Goal: Task Accomplishment & Management: Use online tool/utility

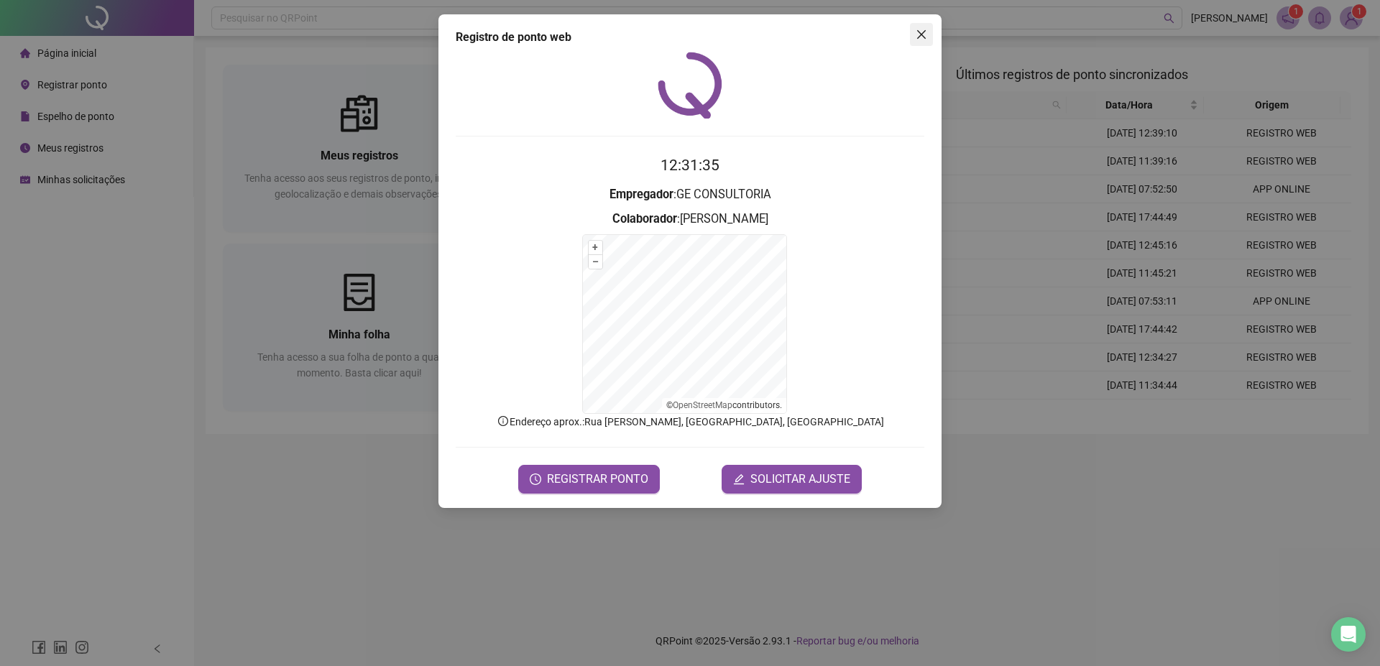
click at [928, 28] on button "Close" at bounding box center [921, 34] width 23 height 23
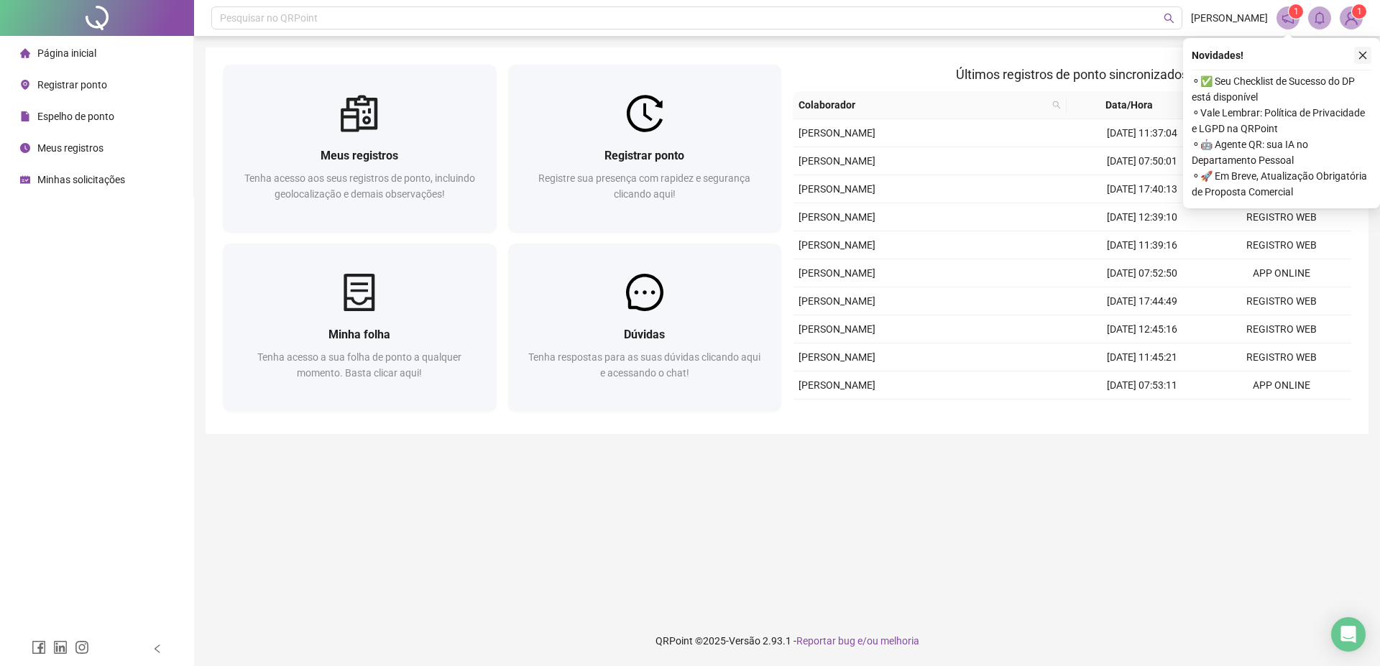
click at [1364, 58] on icon "close" at bounding box center [1362, 55] width 10 height 10
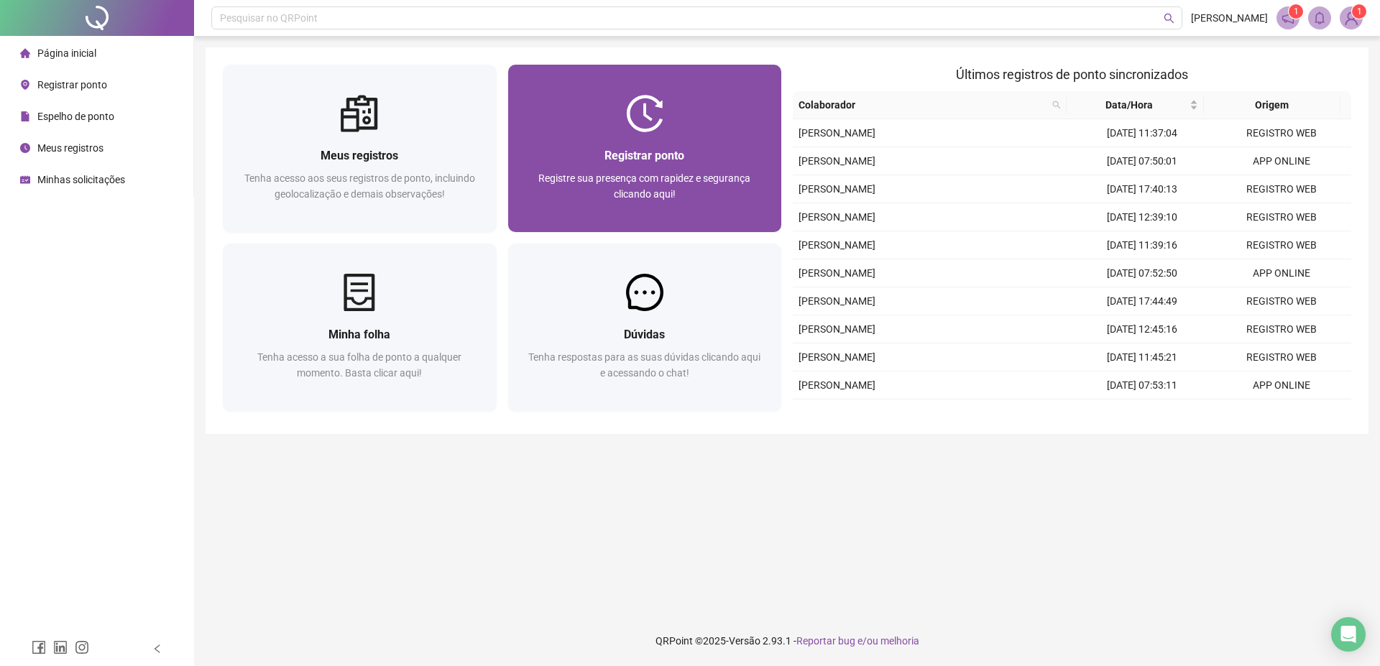
click at [614, 125] on div at bounding box center [645, 113] width 274 height 37
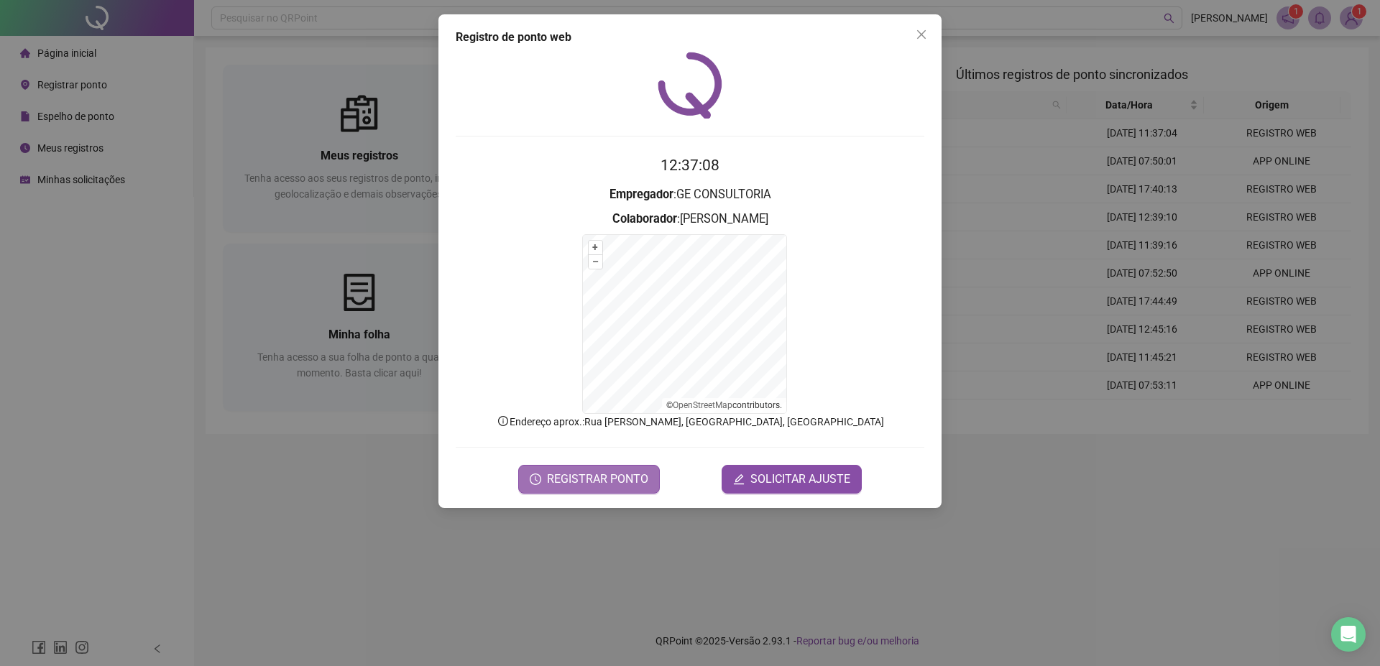
click at [579, 472] on span "REGISTRAR PONTO" at bounding box center [597, 479] width 101 height 17
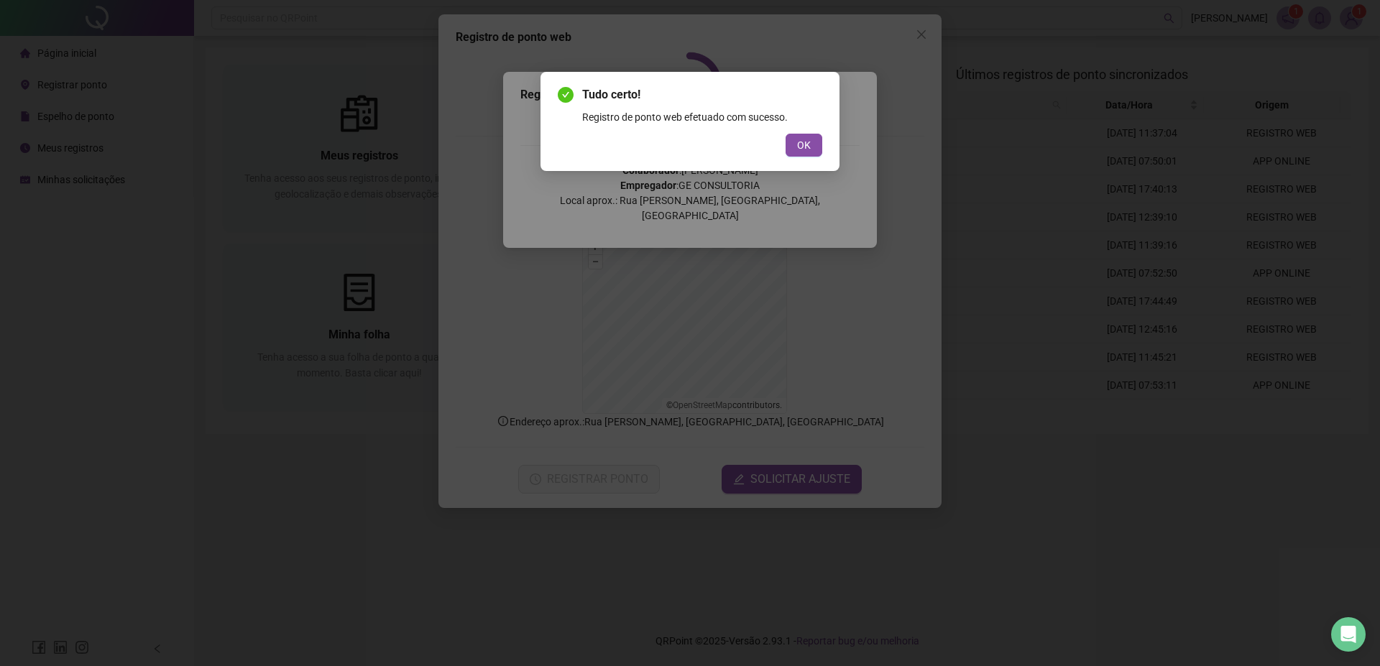
drag, startPoint x: 800, startPoint y: 152, endPoint x: 805, endPoint y: 147, distance: 7.6
click at [800, 152] on span "OK" at bounding box center [804, 145] width 14 height 16
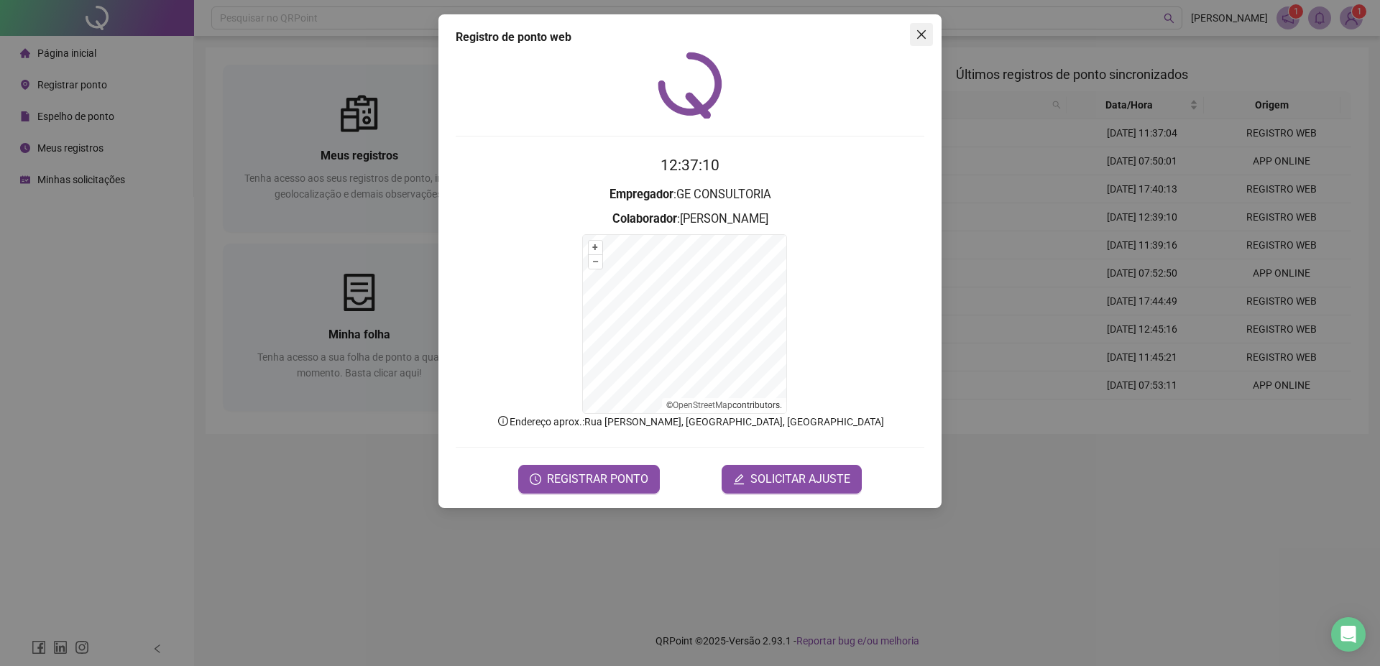
click at [918, 40] on button "Close" at bounding box center [921, 34] width 23 height 23
